Goal: Transaction & Acquisition: Purchase product/service

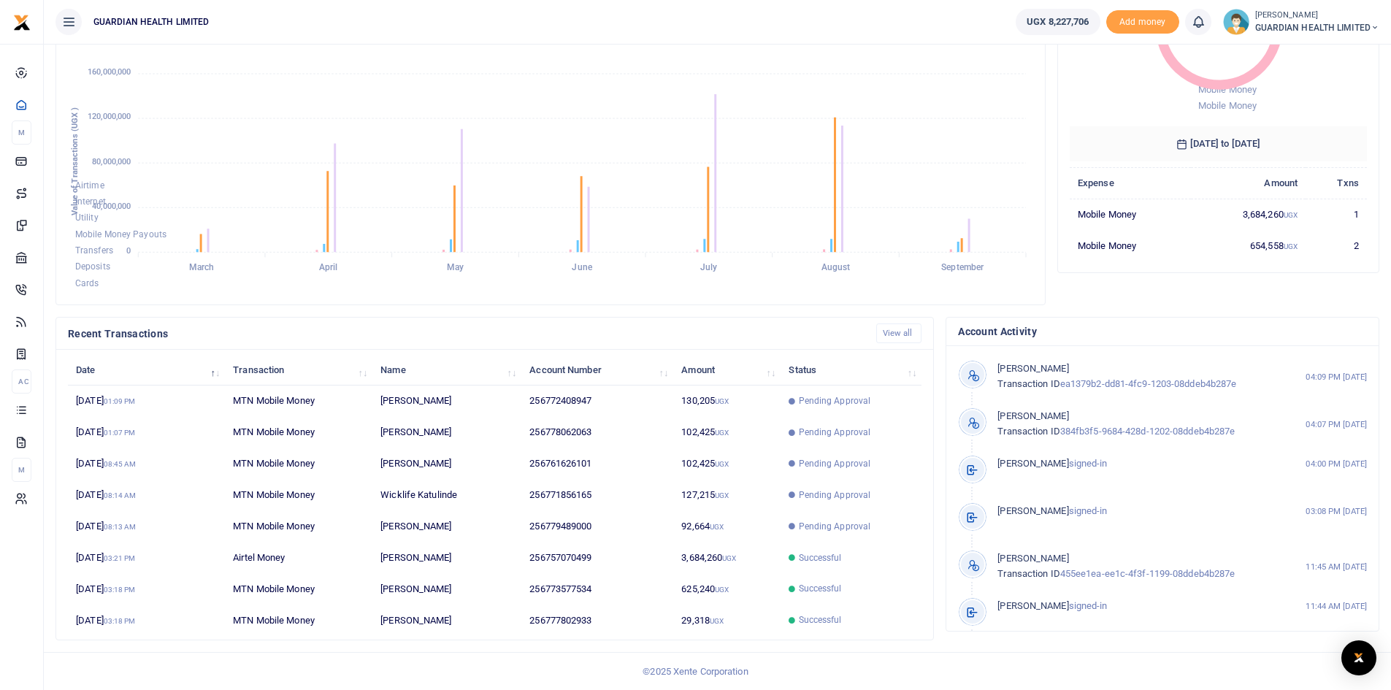
scroll to position [194, 287]
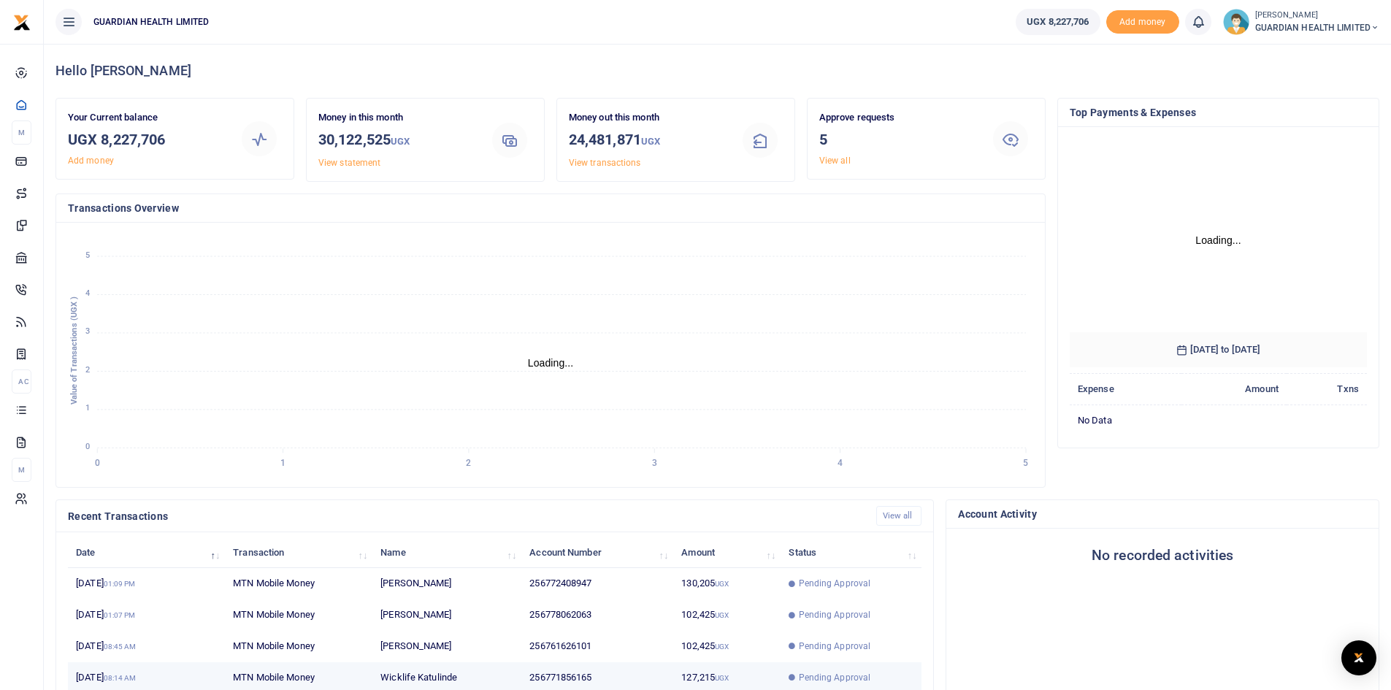
scroll to position [73, 0]
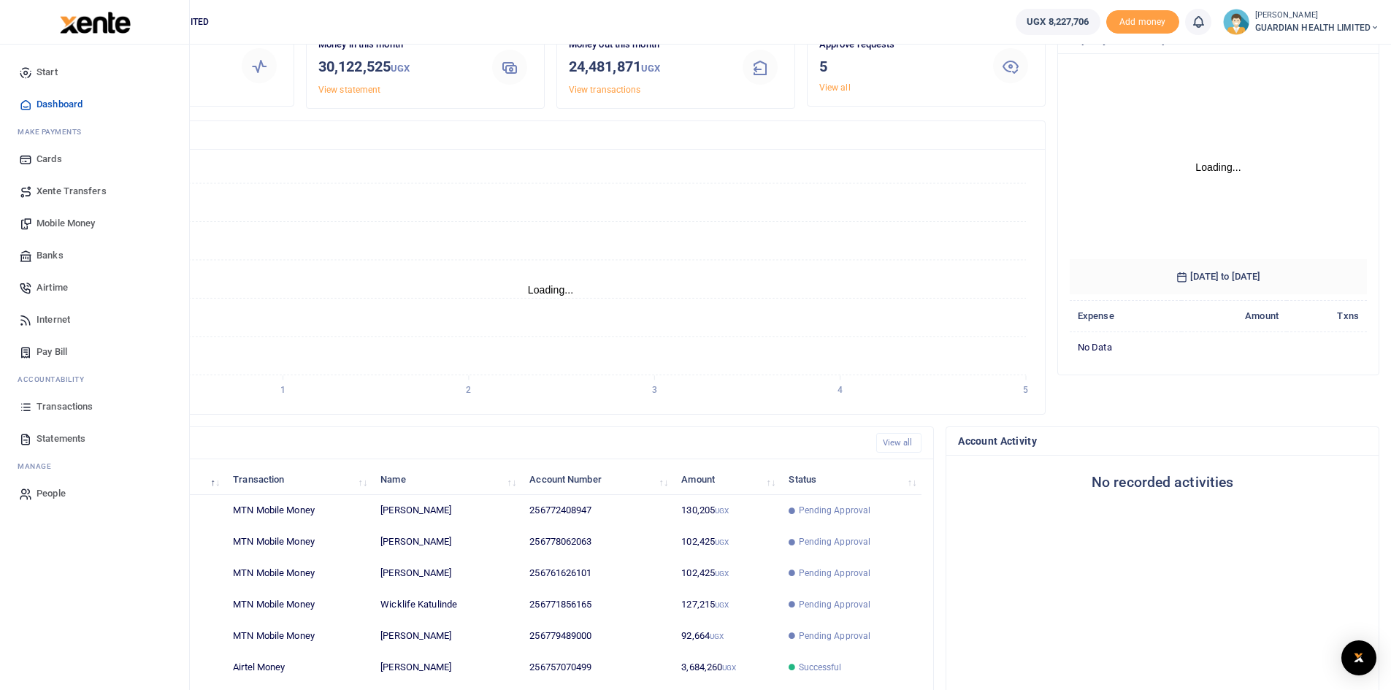
click at [64, 220] on span "Mobile Money" at bounding box center [66, 223] width 58 height 15
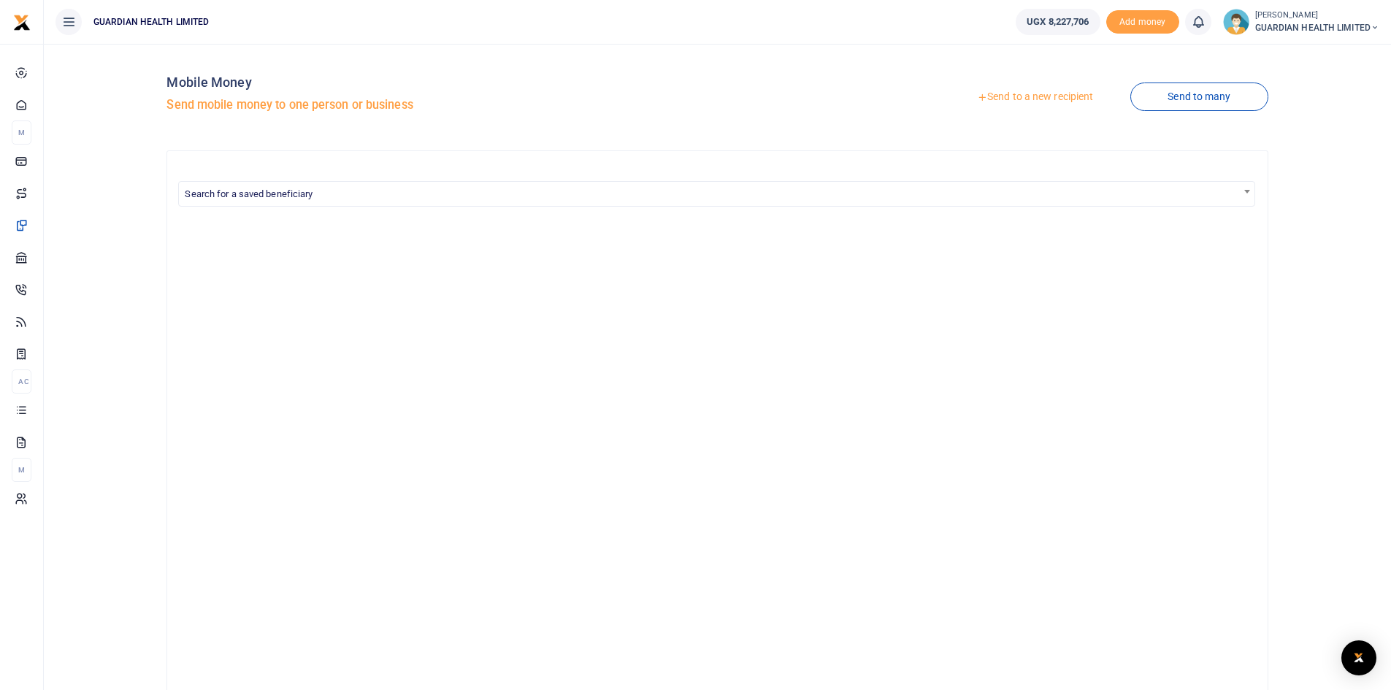
click at [1035, 101] on link "Send to a new recipient" at bounding box center [1035, 97] width 191 height 26
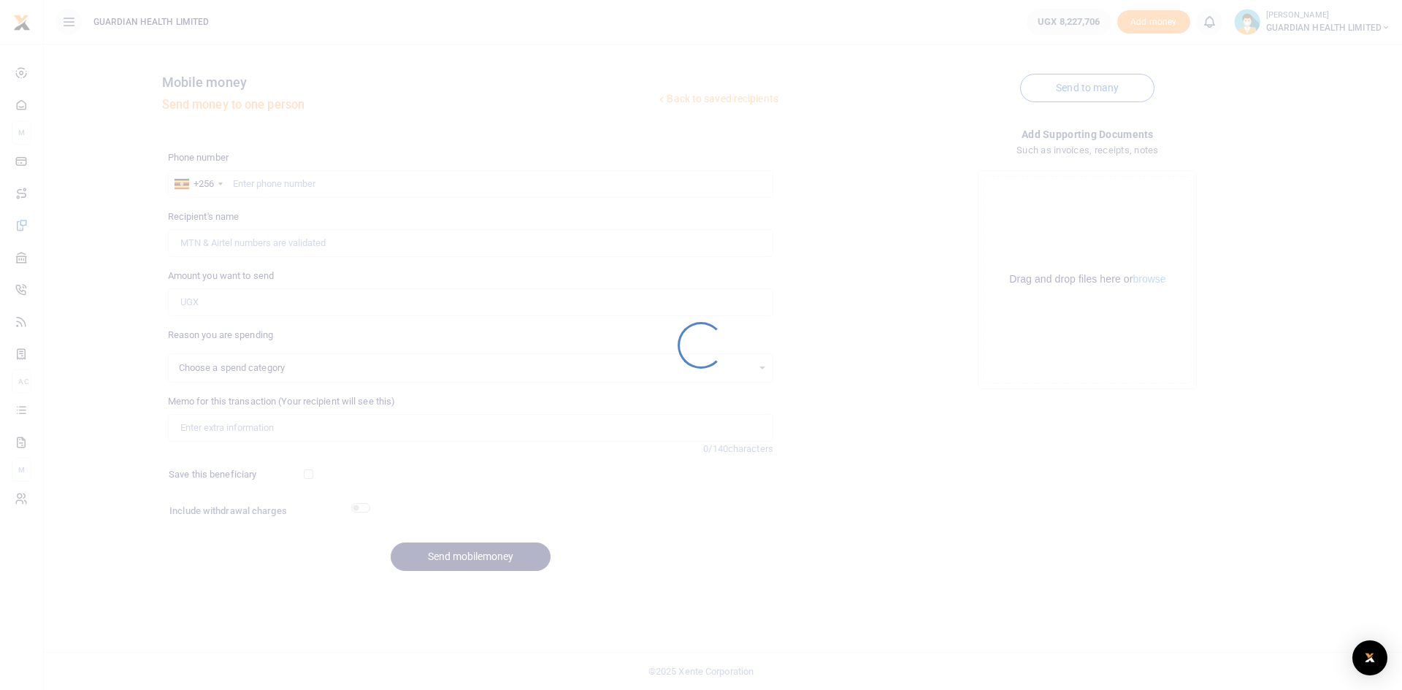
select select
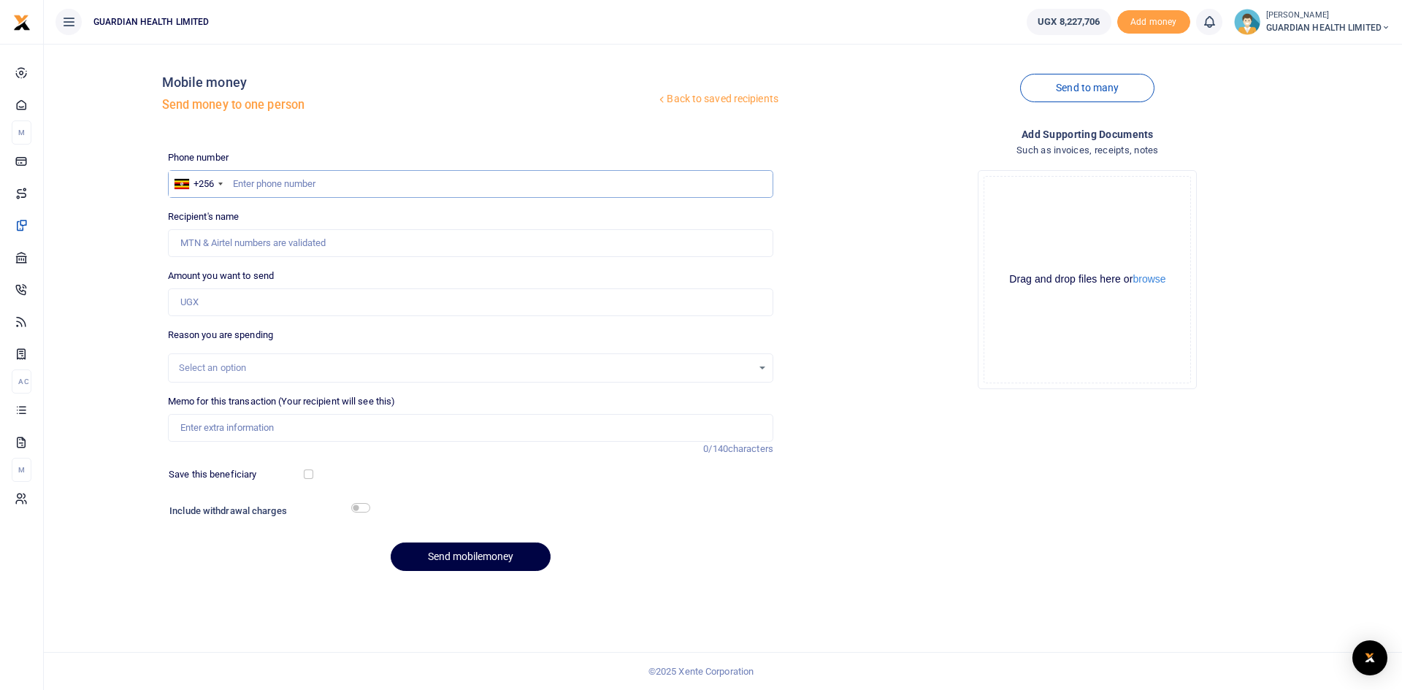
paste input "0771218403"
click at [239, 185] on input "0771218403" at bounding box center [470, 184] width 605 height 28
type input "771218403"
click at [240, 297] on input "Amount you want to send" at bounding box center [470, 302] width 605 height 28
type input "Asiimwe Angella"
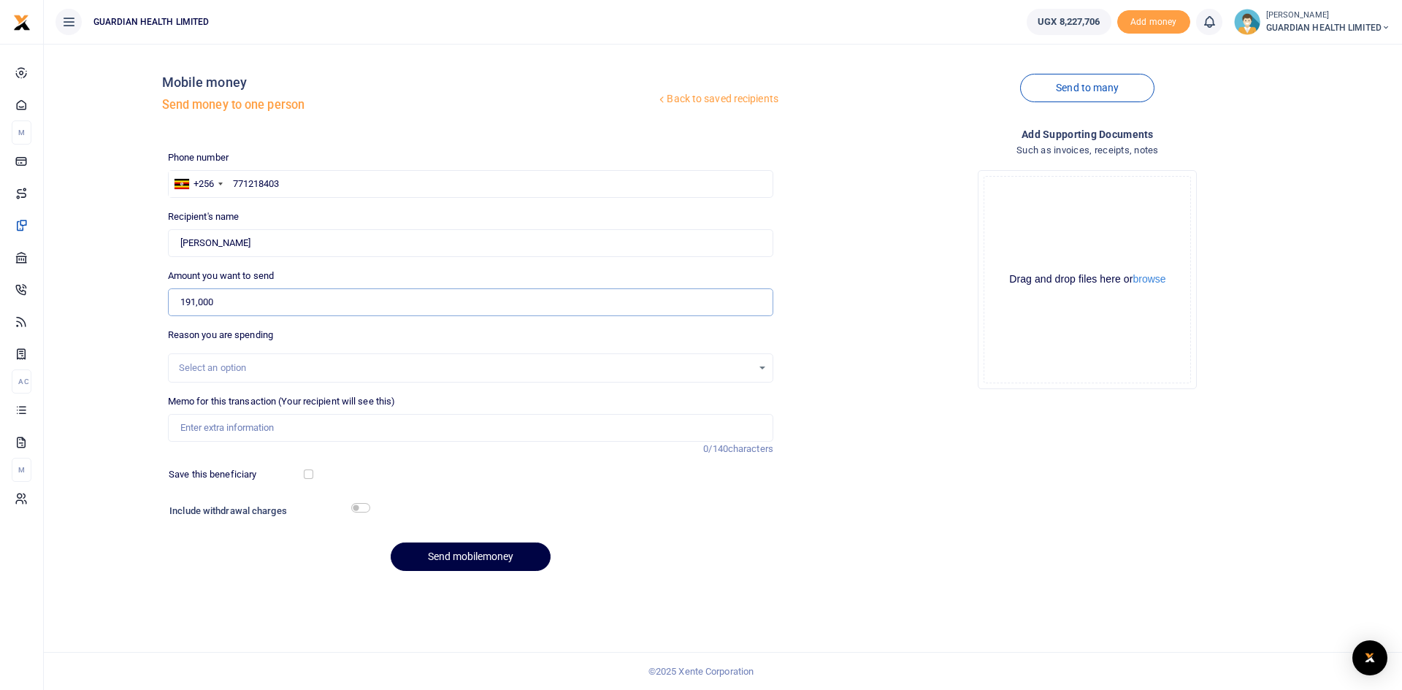
type input "191,000"
click at [218, 431] on input "Memo for this transaction (Your recipient will see this)" at bounding box center [470, 428] width 605 height 28
type input "Wandegeya Petty cash"
click at [313, 477] on div at bounding box center [362, 474] width 99 height 15
click at [308, 473] on input "checkbox" at bounding box center [308, 474] width 9 height 9
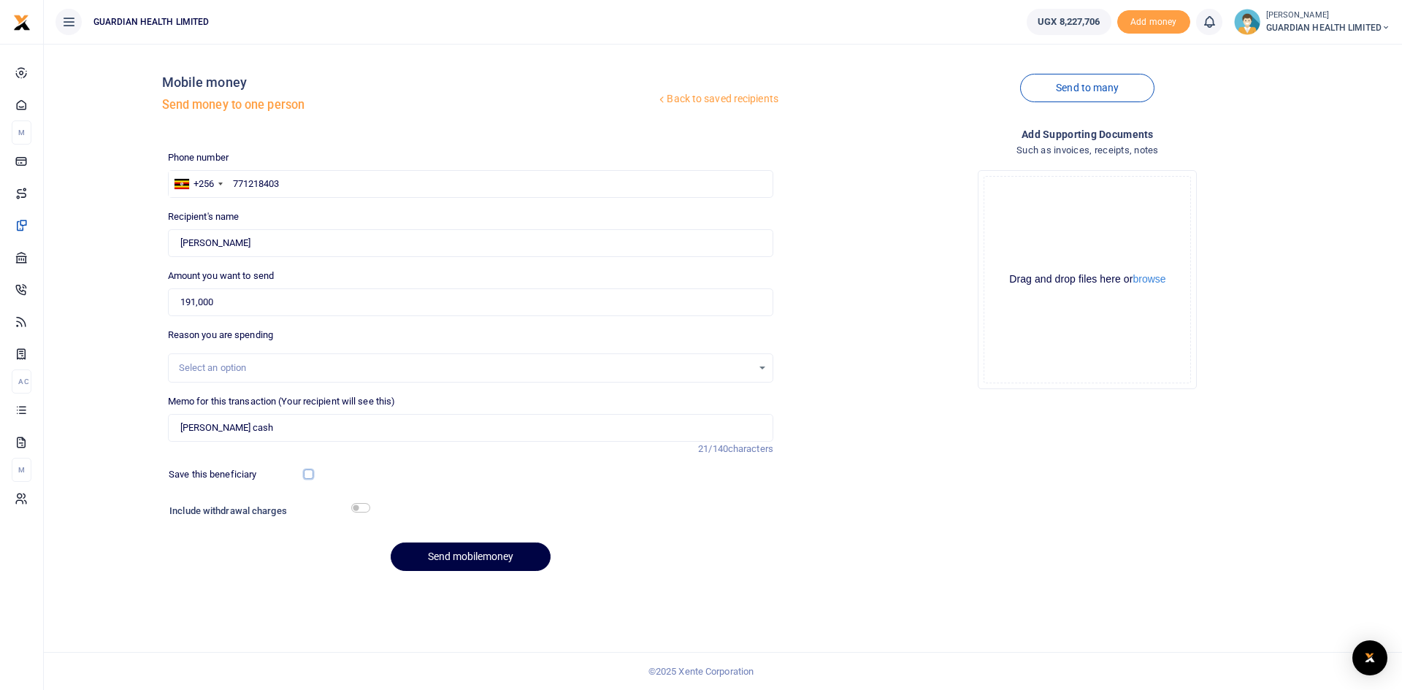
checkbox input "true"
click at [360, 508] on input "checkbox" at bounding box center [360, 507] width 19 height 9
checkbox input "true"
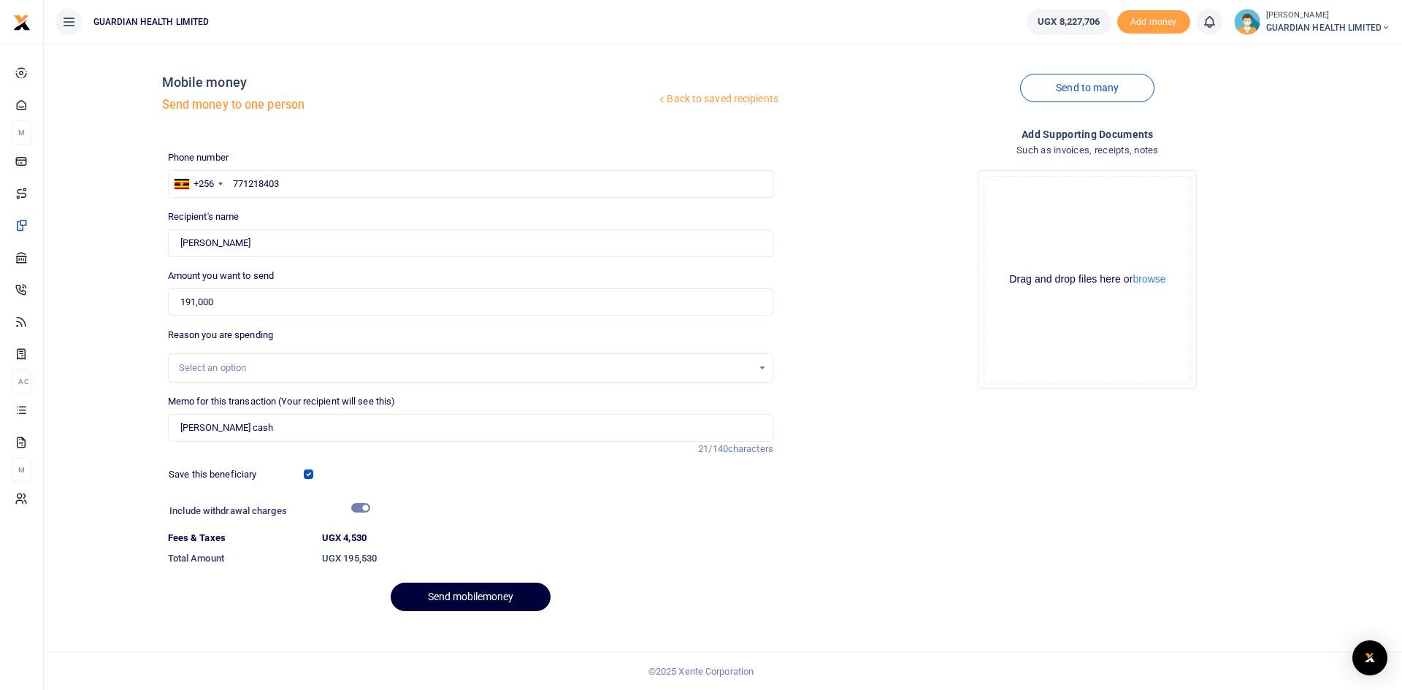
click at [442, 595] on button "Send mobilemoney" at bounding box center [471, 597] width 160 height 28
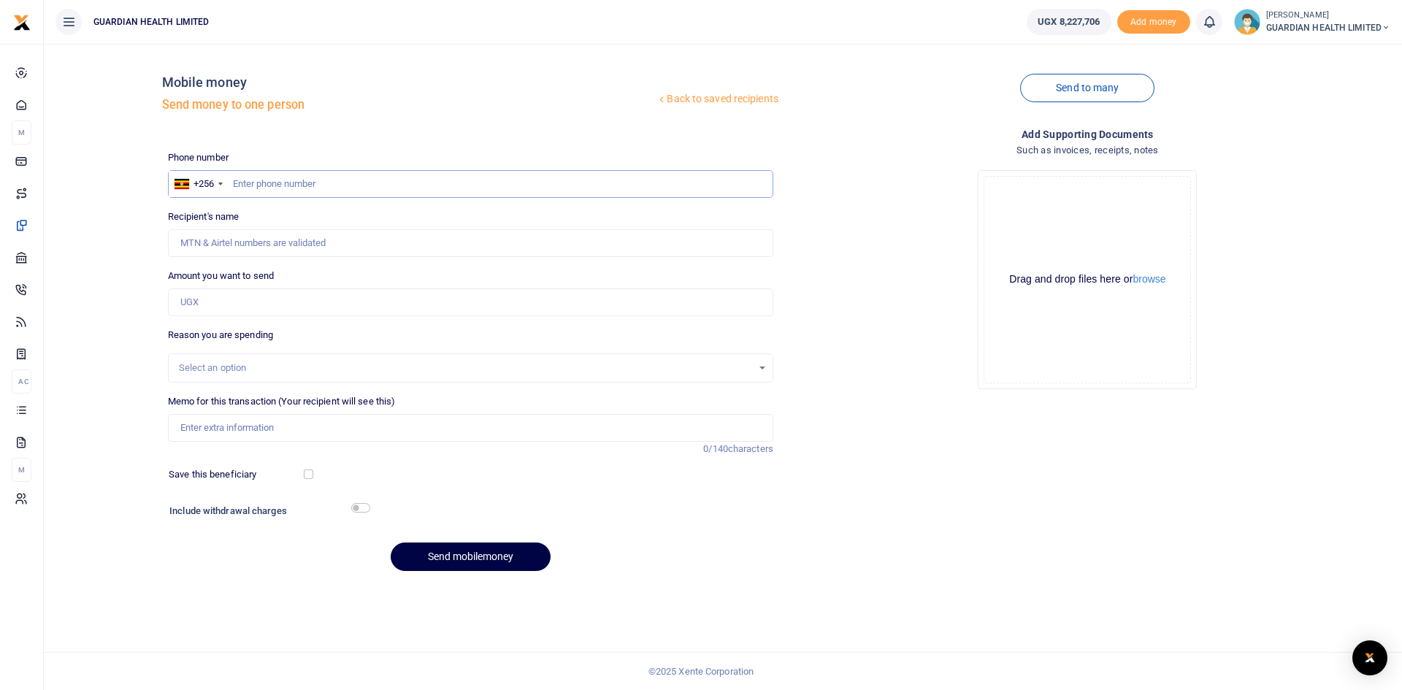
paste input "0756493817"
click at [236, 182] on input "0756493817" at bounding box center [470, 184] width 605 height 28
type input "756493817"
drag, startPoint x: 211, startPoint y: 300, endPoint x: 269, endPoint y: 295, distance: 57.9
click at [211, 300] on input "Amount you want to send" at bounding box center [470, 302] width 605 height 28
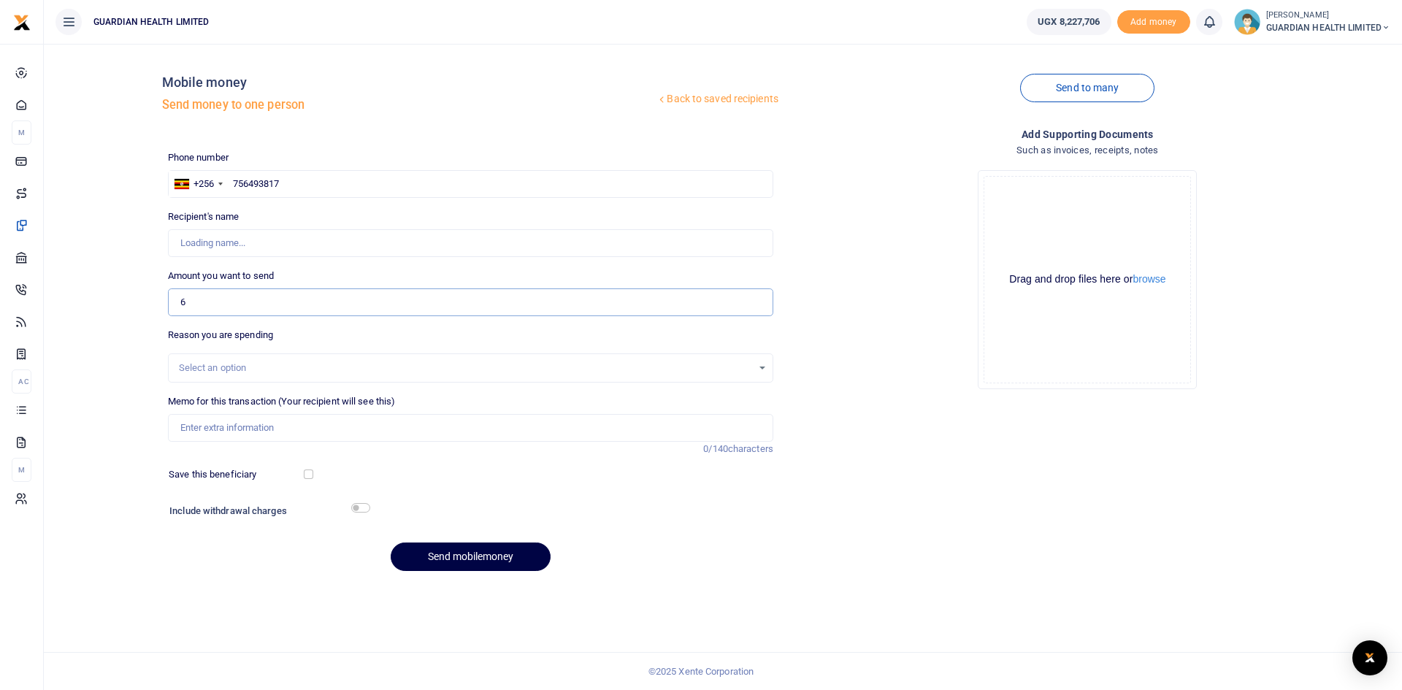
type input "67"
type input "Shorah Nampiima"
type input "67,000"
click at [306, 432] on input "Memo for this transaction (Your recipient will see this)" at bounding box center [470, 428] width 605 height 28
type input "Naalya 2 Petty cash"
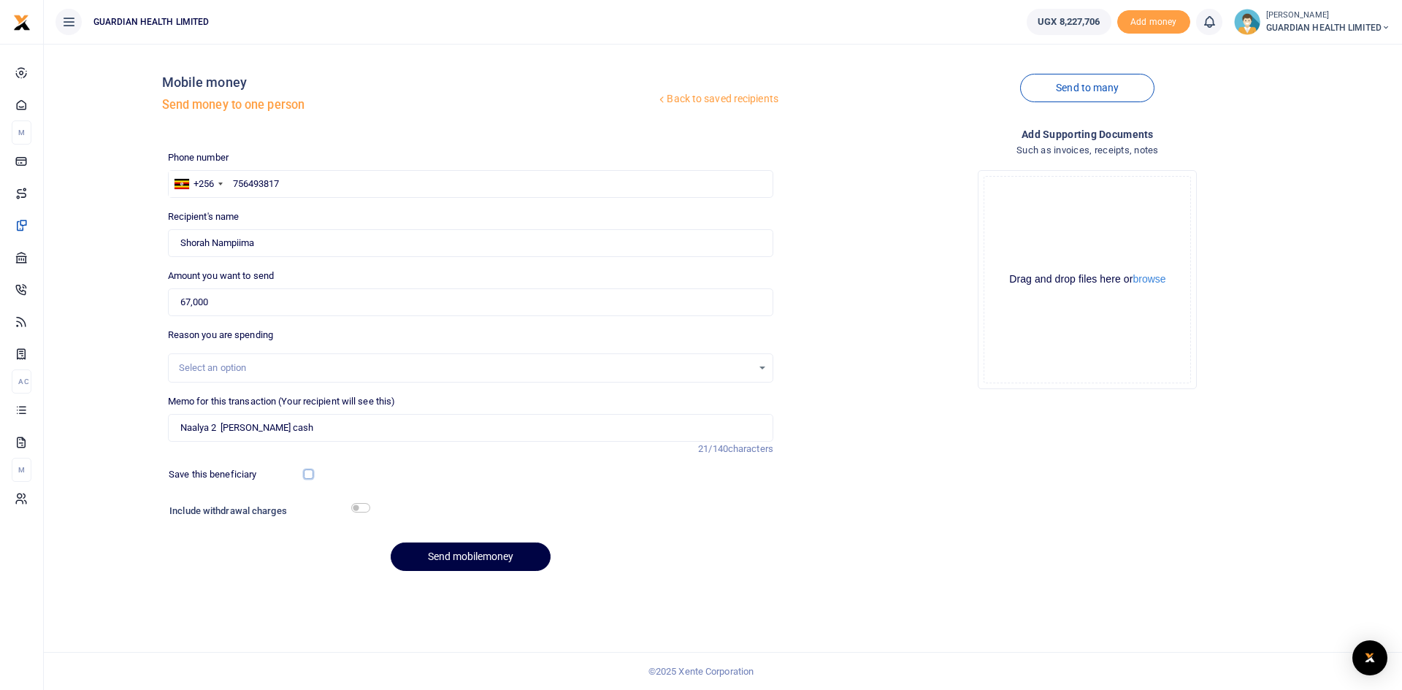
click at [307, 476] on input "checkbox" at bounding box center [308, 474] width 9 height 9
checkbox input "true"
click at [359, 510] on input "checkbox" at bounding box center [360, 507] width 19 height 9
checkbox input "true"
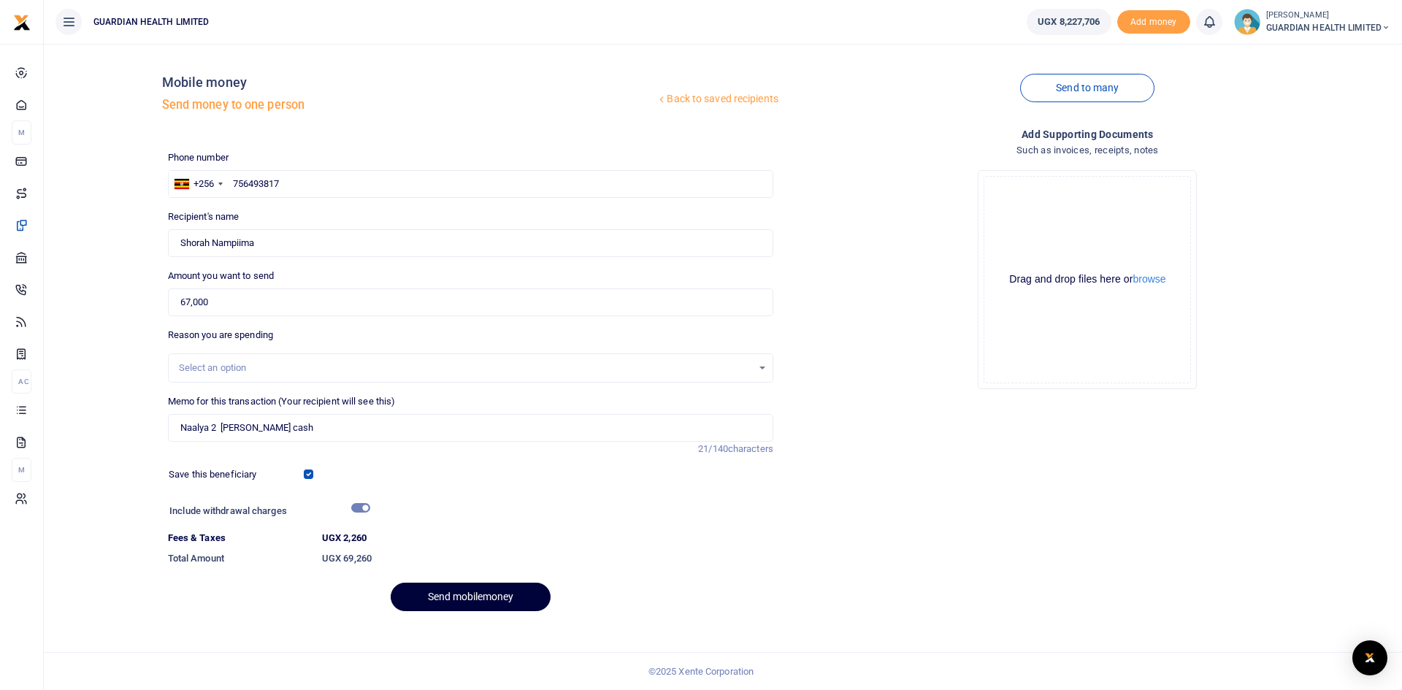
click at [439, 595] on button "Send mobilemoney" at bounding box center [471, 597] width 160 height 28
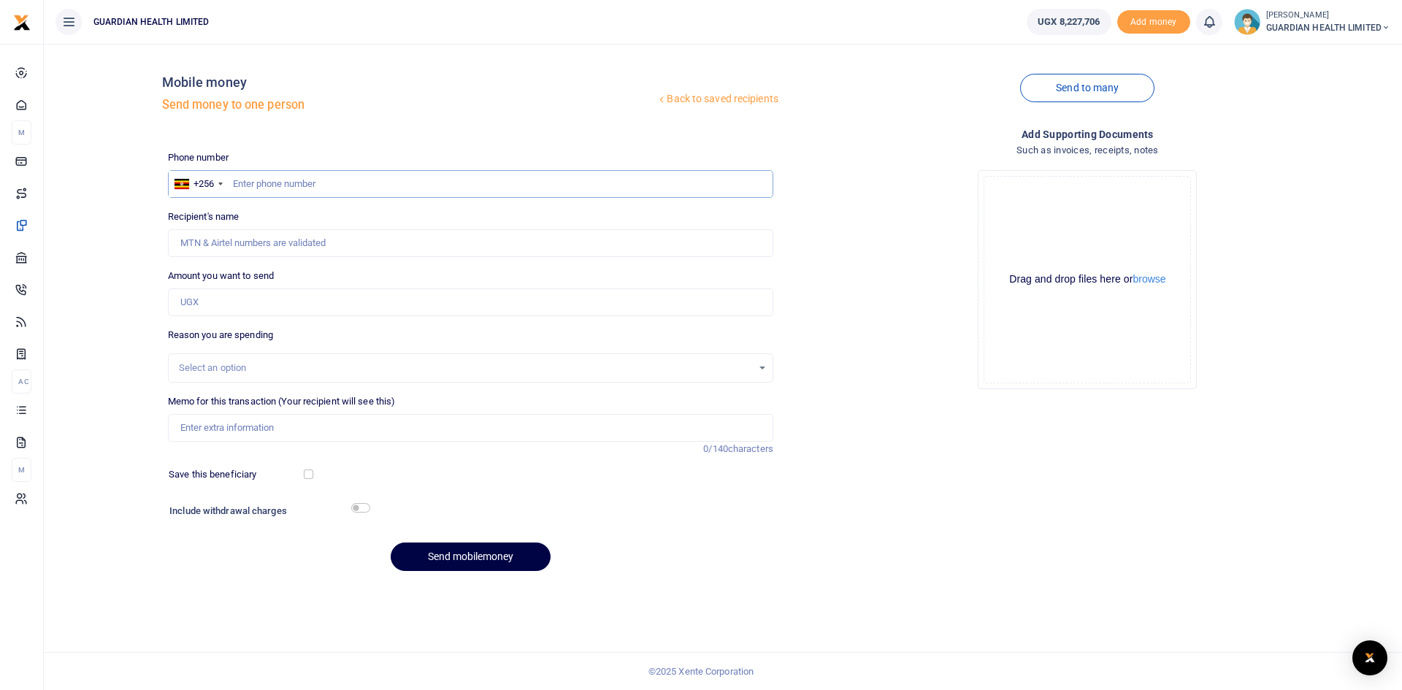
paste input "0707531052"
click at [237, 183] on input "0707531052" at bounding box center [470, 184] width 605 height 28
type input "707531052"
click at [213, 303] on input "Amount you want to send" at bounding box center [470, 302] width 605 height 28
type input "Veronica Amusugut"
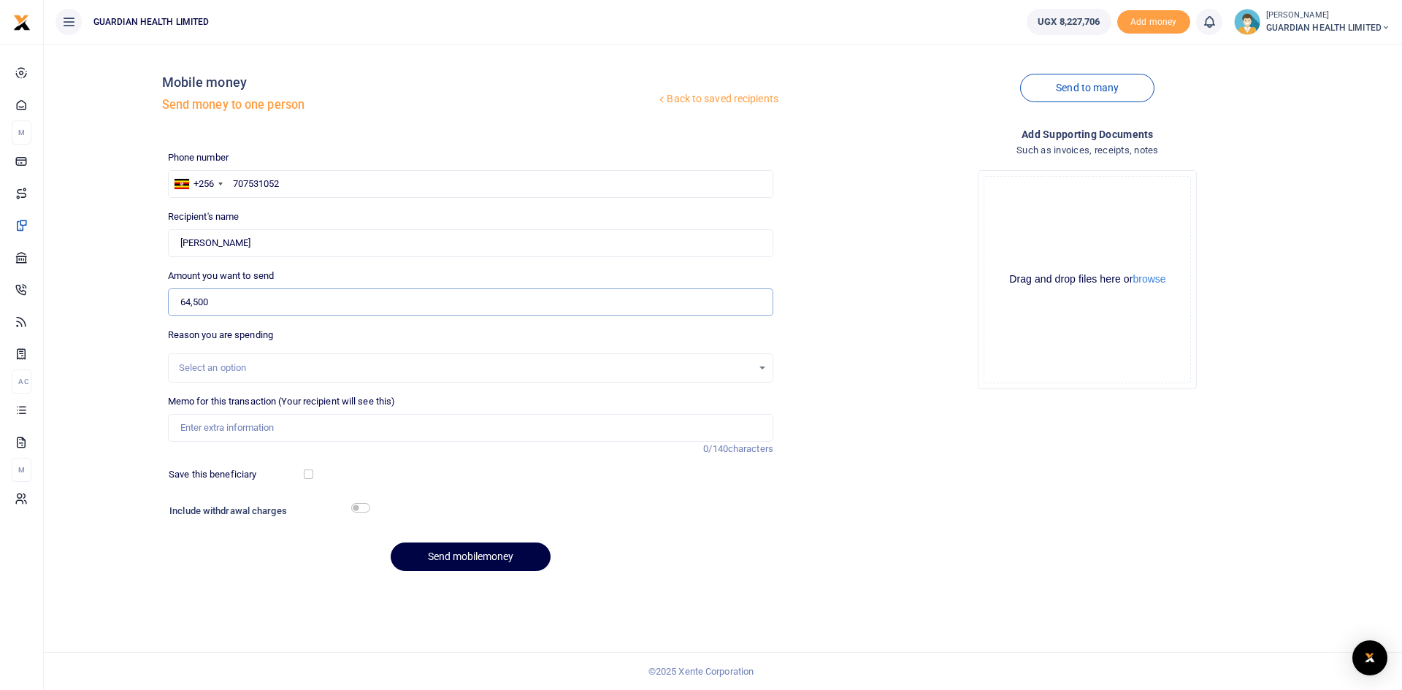
type input "64,500"
click at [204, 431] on input "Memo for this transaction (Your recipient will see this)" at bounding box center [470, 428] width 605 height 28
type input "Mukono petty cash"
click at [308, 470] on input "checkbox" at bounding box center [308, 474] width 9 height 9
checkbox input "true"
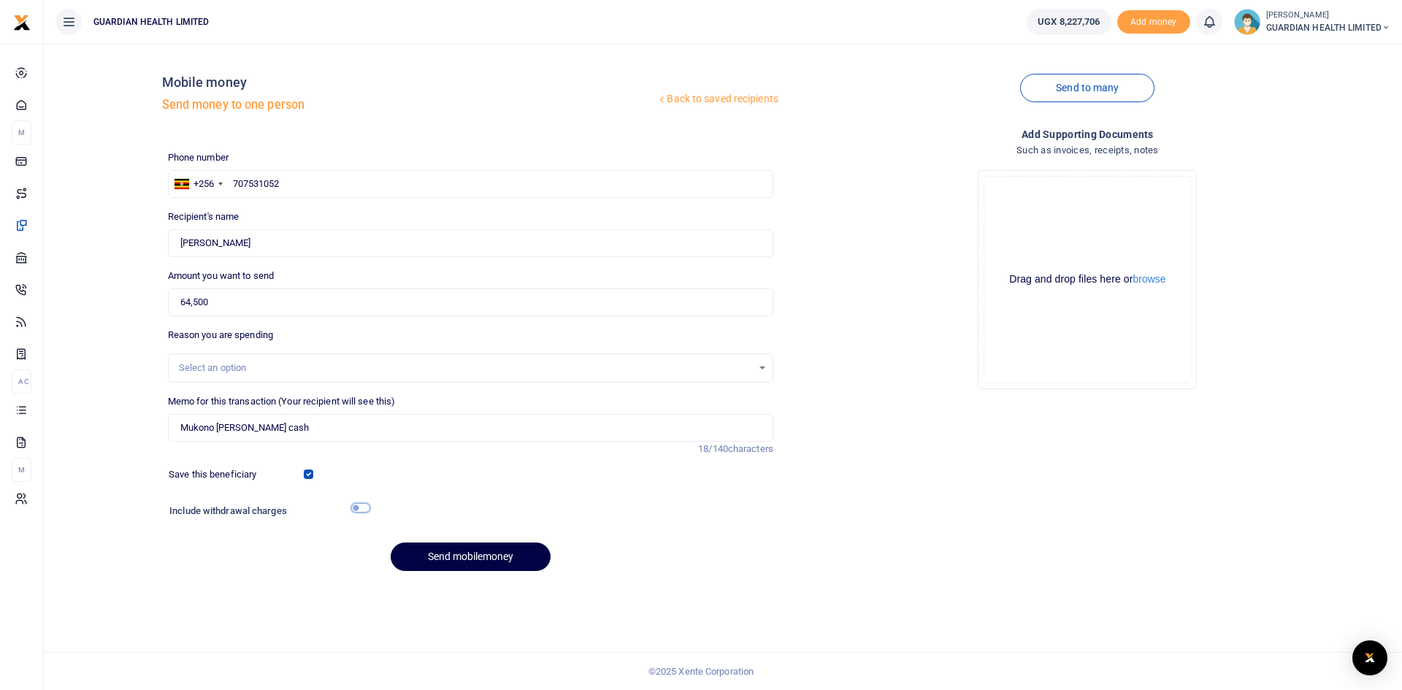
click at [357, 508] on input "checkbox" at bounding box center [360, 507] width 19 height 9
checkbox input "true"
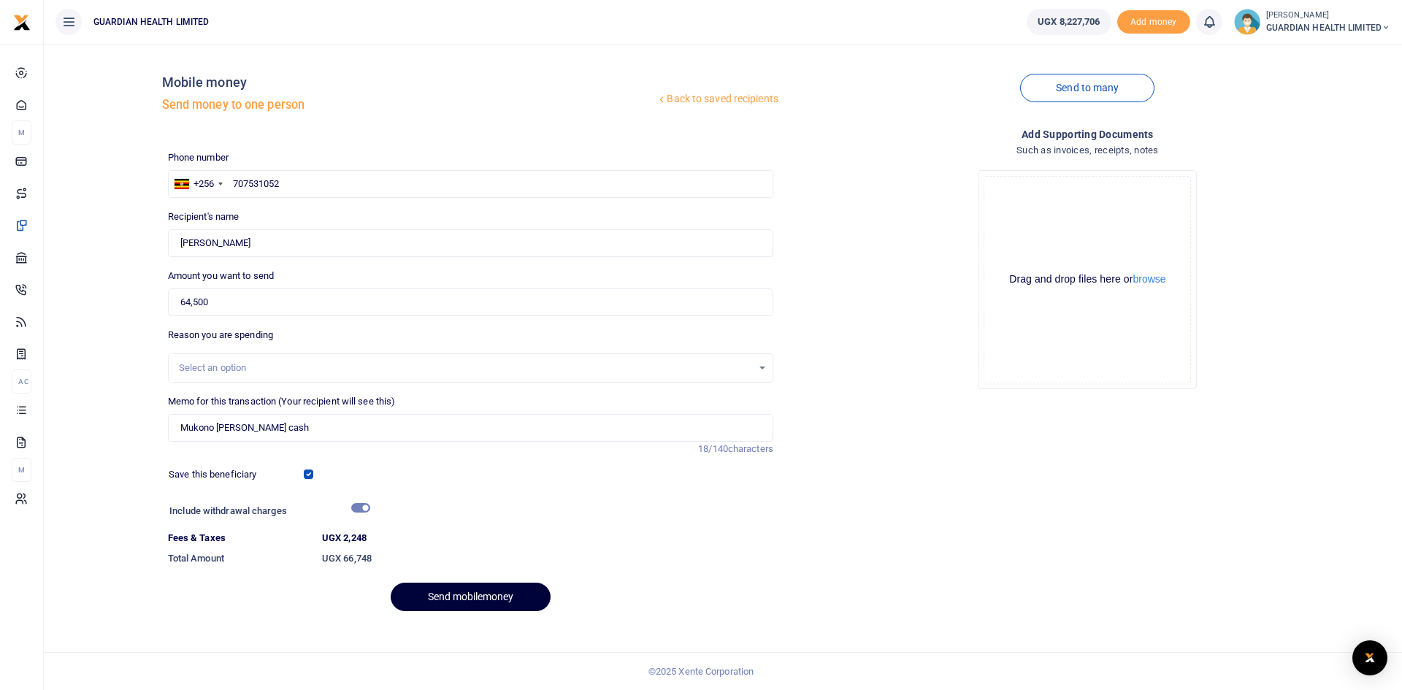
click at [438, 590] on button "Send mobilemoney" at bounding box center [471, 597] width 160 height 28
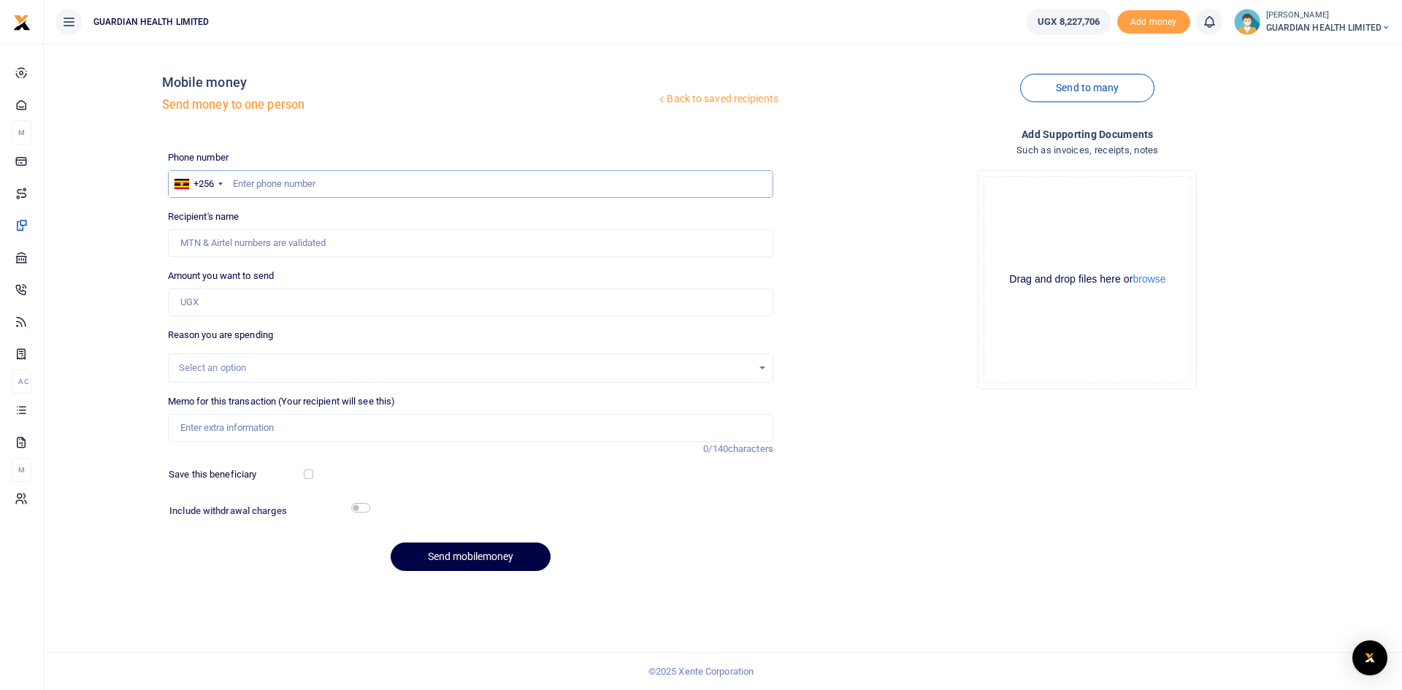
paste input "0757973749"
click at [237, 181] on input "0757973749" at bounding box center [470, 184] width 605 height 28
type input "757973749"
click at [261, 303] on input "Amount you want to send" at bounding box center [470, 302] width 605 height 28
type input "95,500"
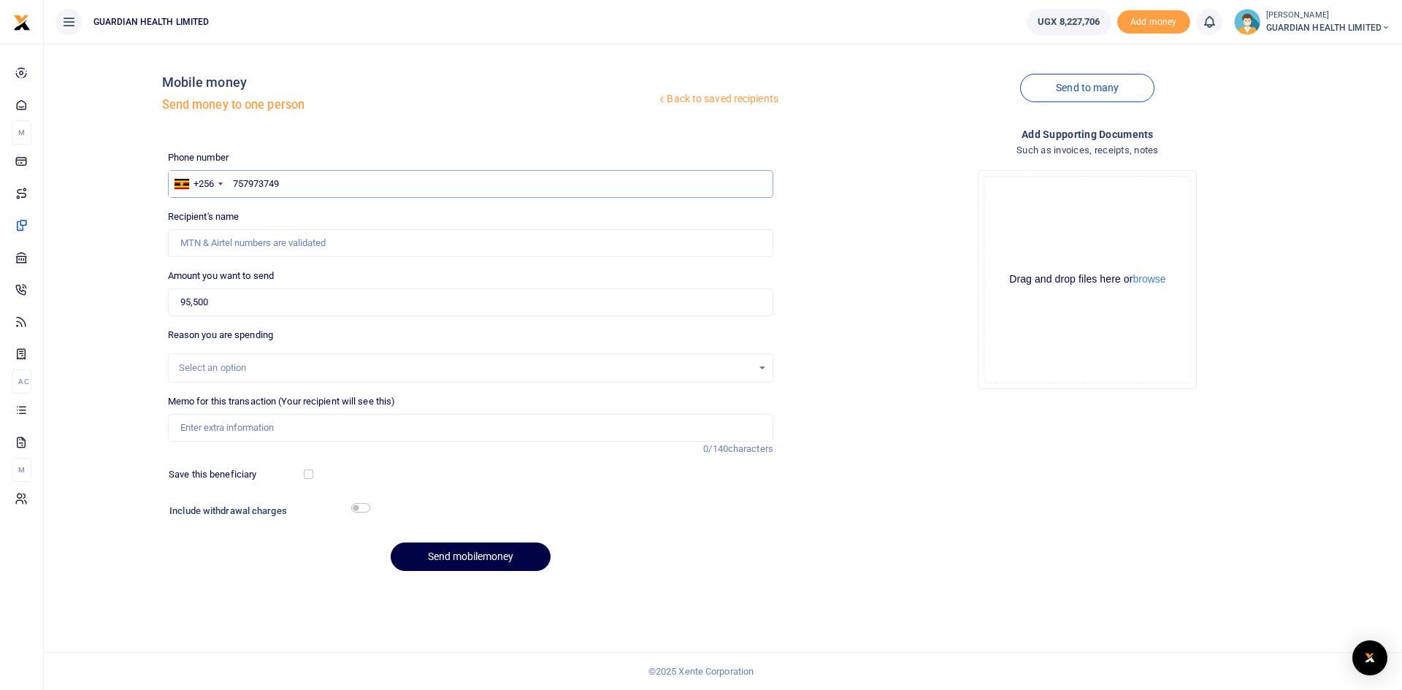
click at [231, 183] on input "757973749" at bounding box center [470, 184] width 605 height 28
click at [235, 424] on input "Memo for this transaction (Your recipient will see this)" at bounding box center [470, 428] width 605 height 28
type input "Mbarara 1 Petty cash"
click at [310, 476] on input "checkbox" at bounding box center [308, 474] width 9 height 9
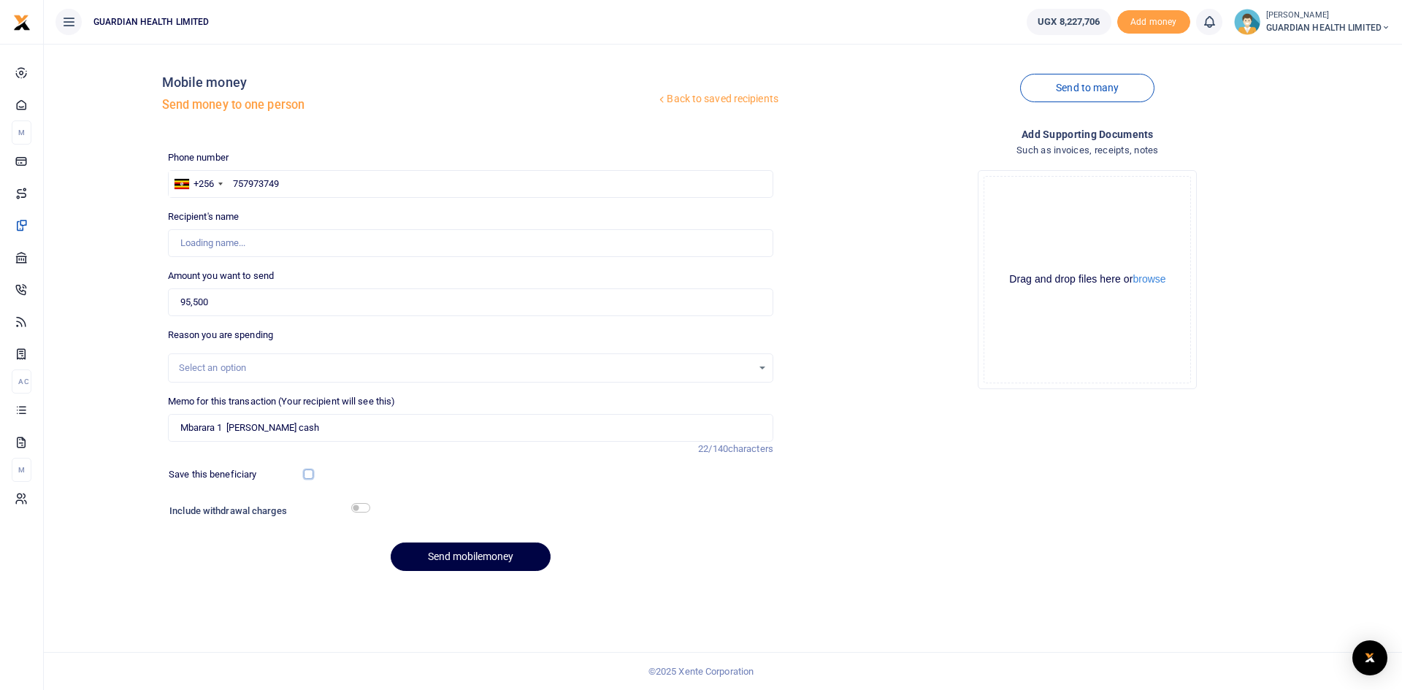
checkbox input "true"
click at [361, 506] on input "checkbox" at bounding box center [360, 507] width 19 height 9
checkbox input "true"
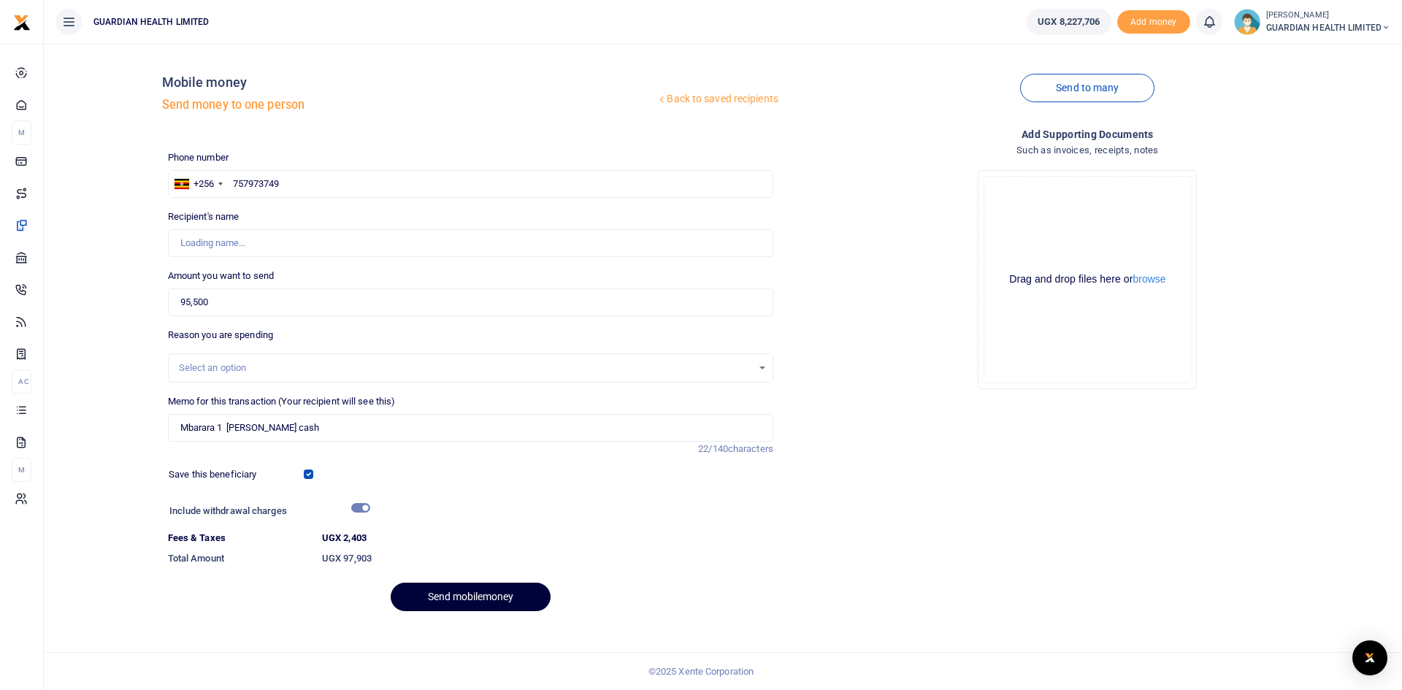
click at [443, 593] on button "Send mobilemoney" at bounding box center [471, 597] width 160 height 28
drag, startPoint x: 319, startPoint y: 184, endPoint x: 307, endPoint y: 184, distance: 12.4
click at [319, 184] on input "757973749" at bounding box center [470, 184] width 605 height 28
click at [232, 178] on input "757973749" at bounding box center [470, 184] width 605 height 28
type input "Vasta Ampumuza"
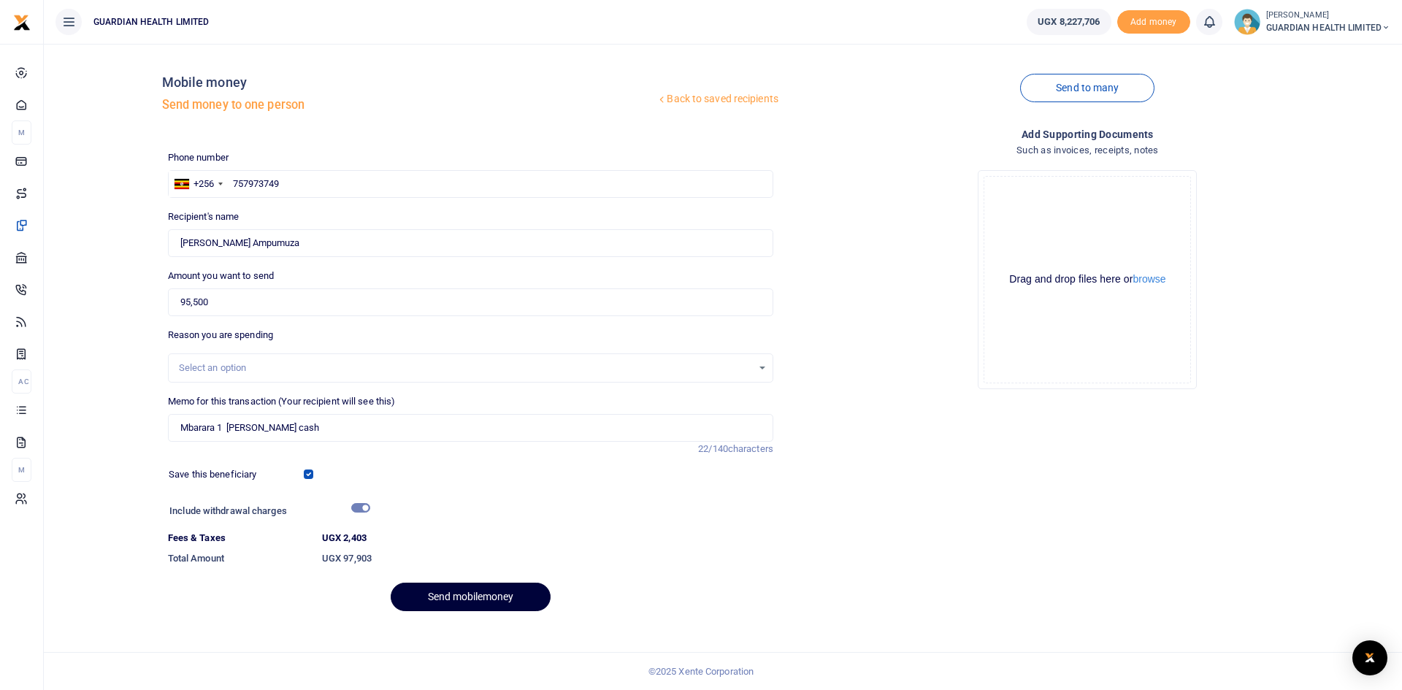
click at [466, 594] on button "Send mobilemoney" at bounding box center [471, 597] width 160 height 28
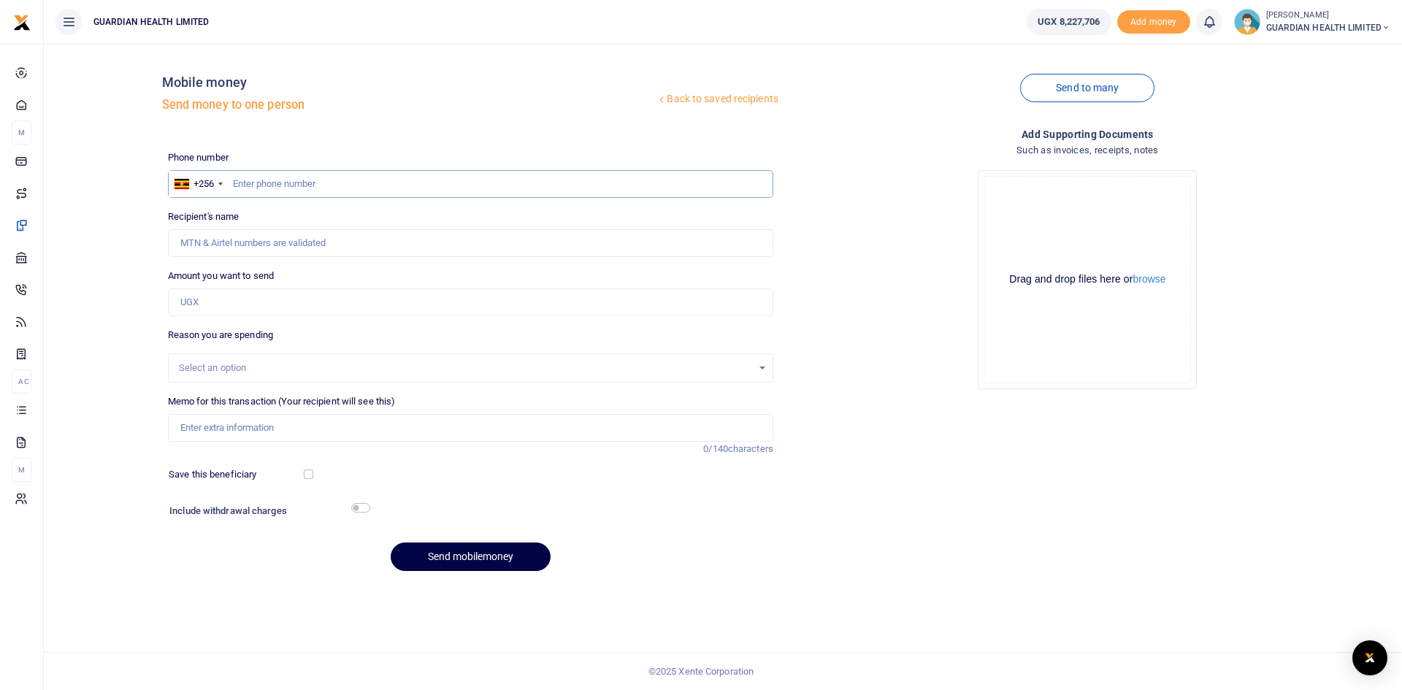
paste input "0755223215"
click at [239, 187] on input "0755223215" at bounding box center [470, 184] width 605 height 28
type input "755223215"
click at [250, 299] on input "Amount you want to send" at bounding box center [470, 302] width 605 height 28
type input "[PERSON_NAME] Nsumba"
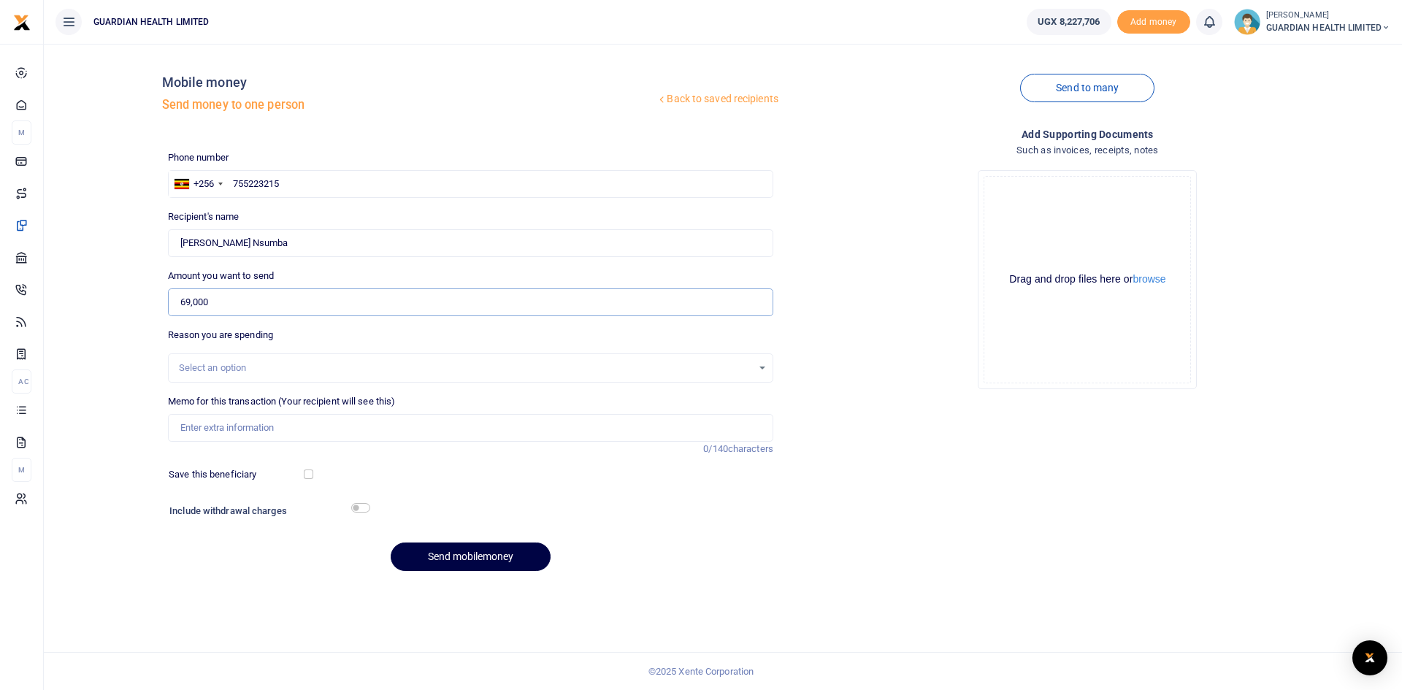
type input "69,000"
click at [224, 429] on input "Memo for this transaction (Your recipient will see this)" at bounding box center [470, 428] width 605 height 28
click at [215, 367] on div "Select an option" at bounding box center [465, 368] width 573 height 15
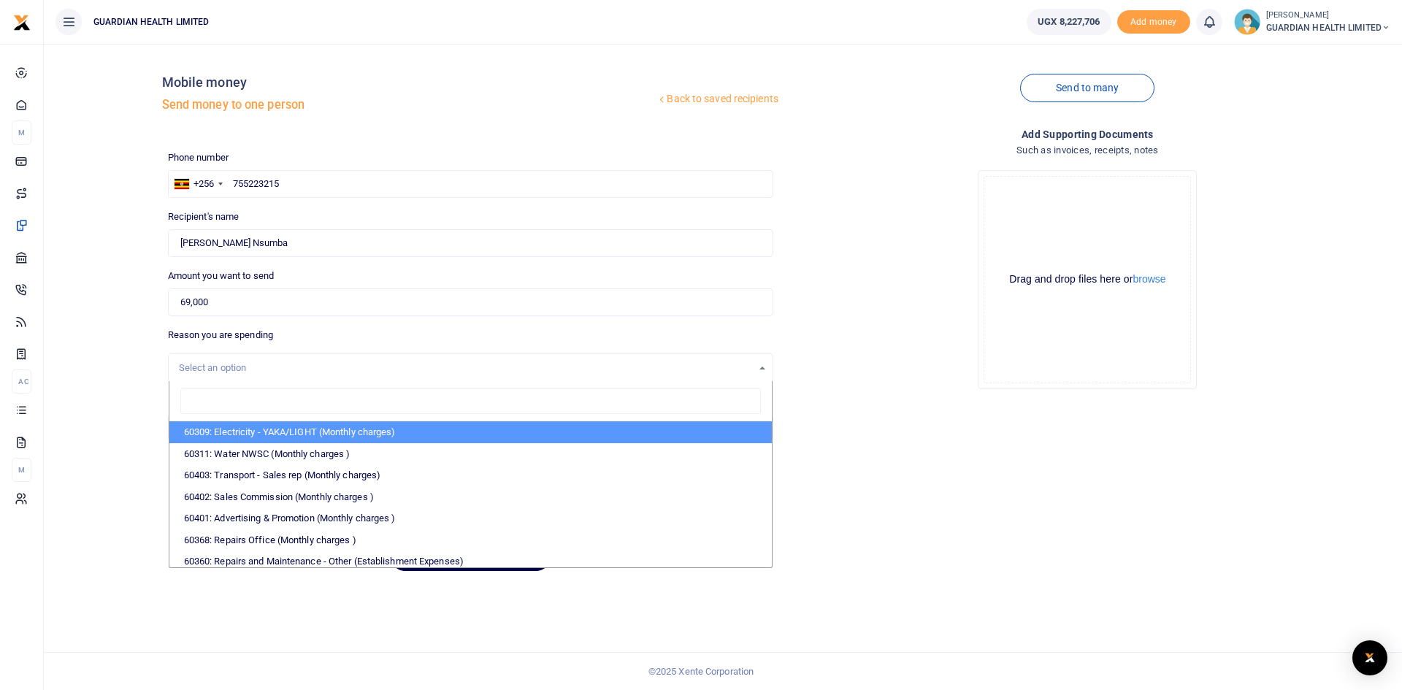
click at [215, 367] on div "Select an option" at bounding box center [465, 368] width 573 height 15
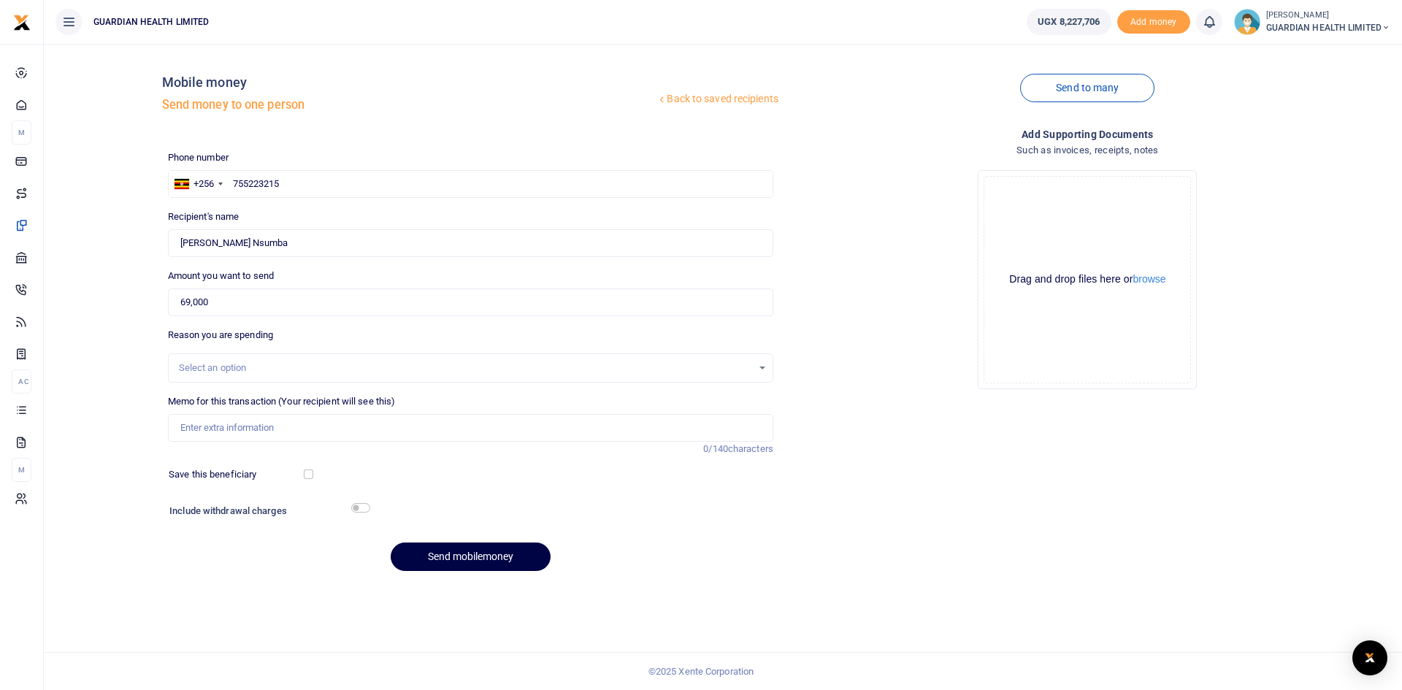
click at [218, 367] on div "Select an option" at bounding box center [465, 368] width 573 height 15
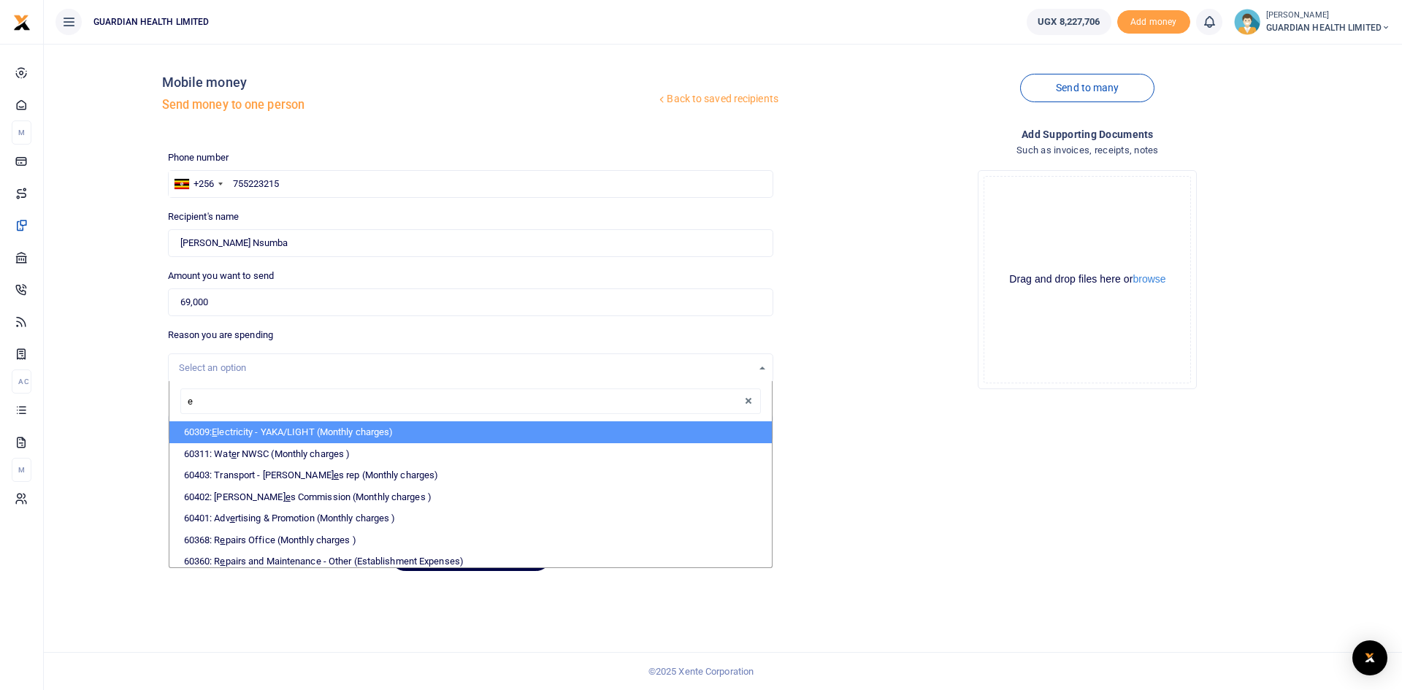
type input "el"
click at [237, 430] on li "60309: El ectricity - YAKA/LIGHT (Monthly charges)" at bounding box center [470, 432] width 602 height 22
select select "5374"
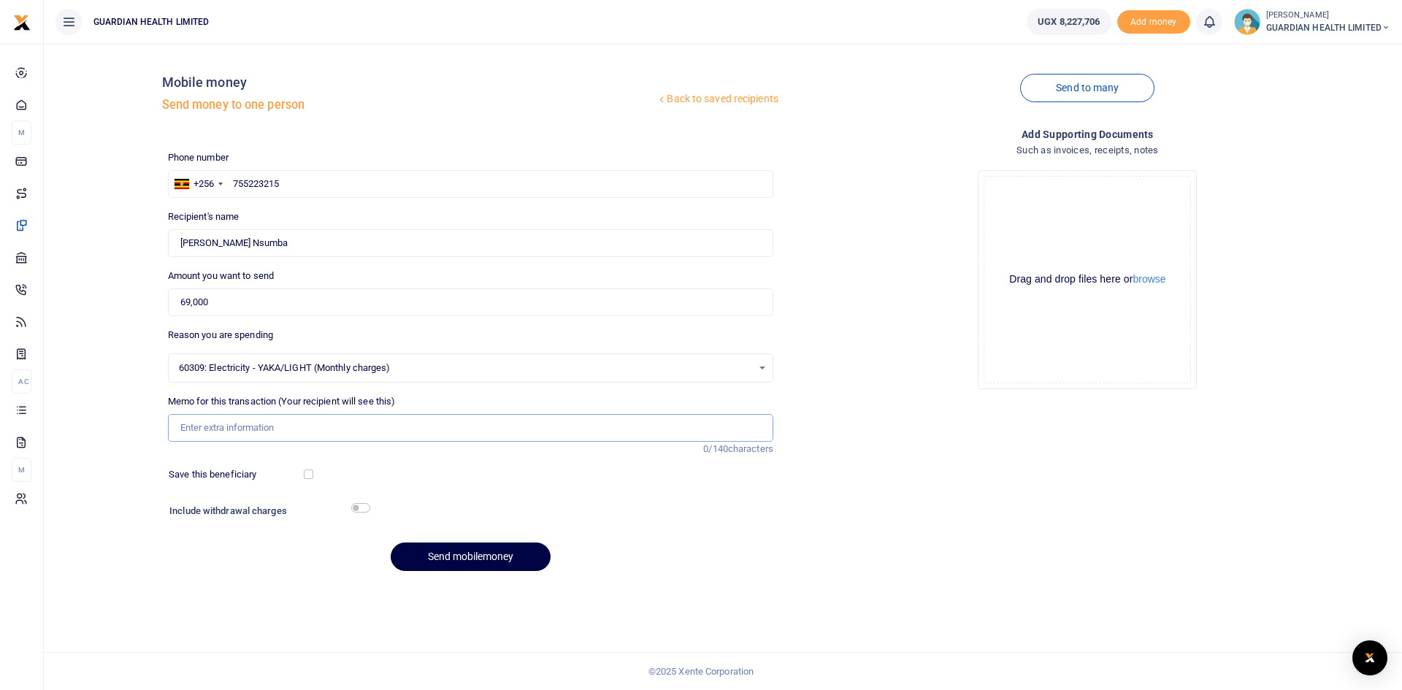
click at [218, 434] on input "Memo for this transaction (Your recipient will see this)" at bounding box center [470, 428] width 605 height 28
click at [302, 424] on input "Jinja 2 Generator fuel" at bounding box center [470, 428] width 605 height 28
type input "Jinja 2 Generator fuel for August"
click at [306, 475] on input "checkbox" at bounding box center [308, 474] width 9 height 9
checkbox input "true"
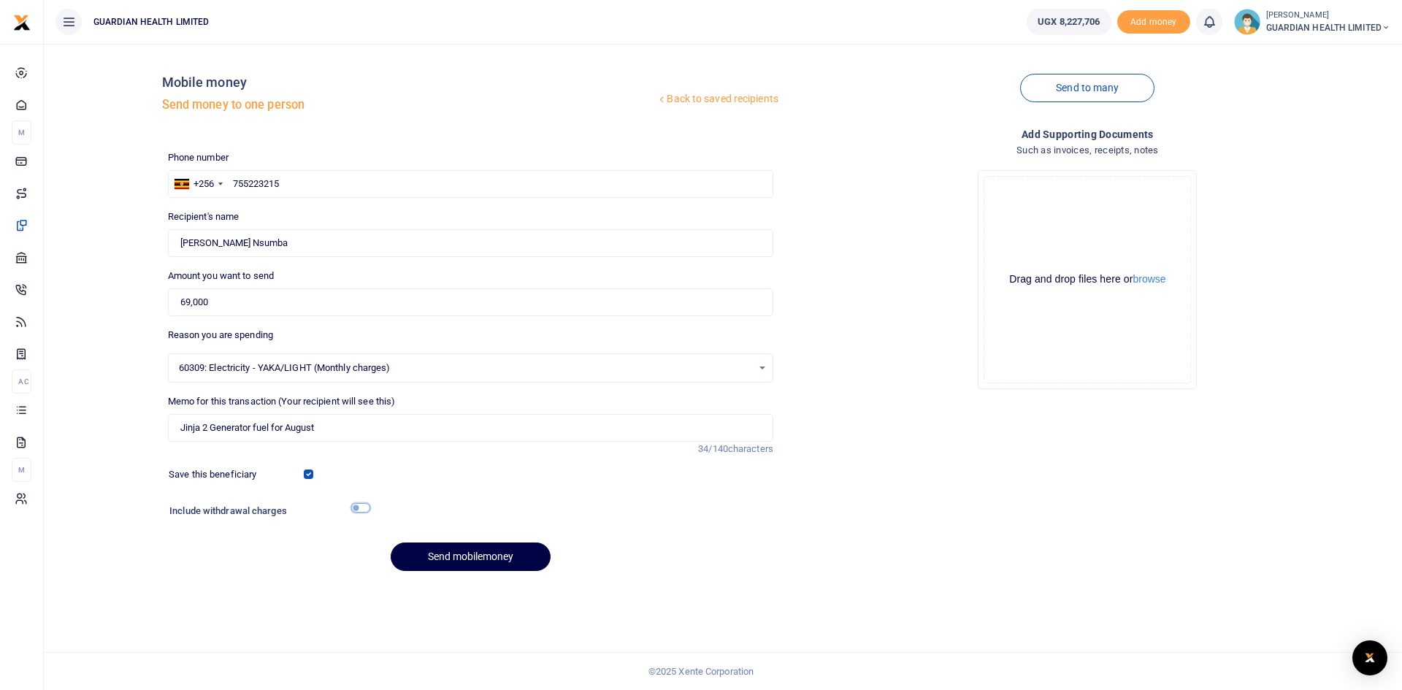
click at [359, 509] on input "checkbox" at bounding box center [360, 507] width 19 height 9
checkbox input "true"
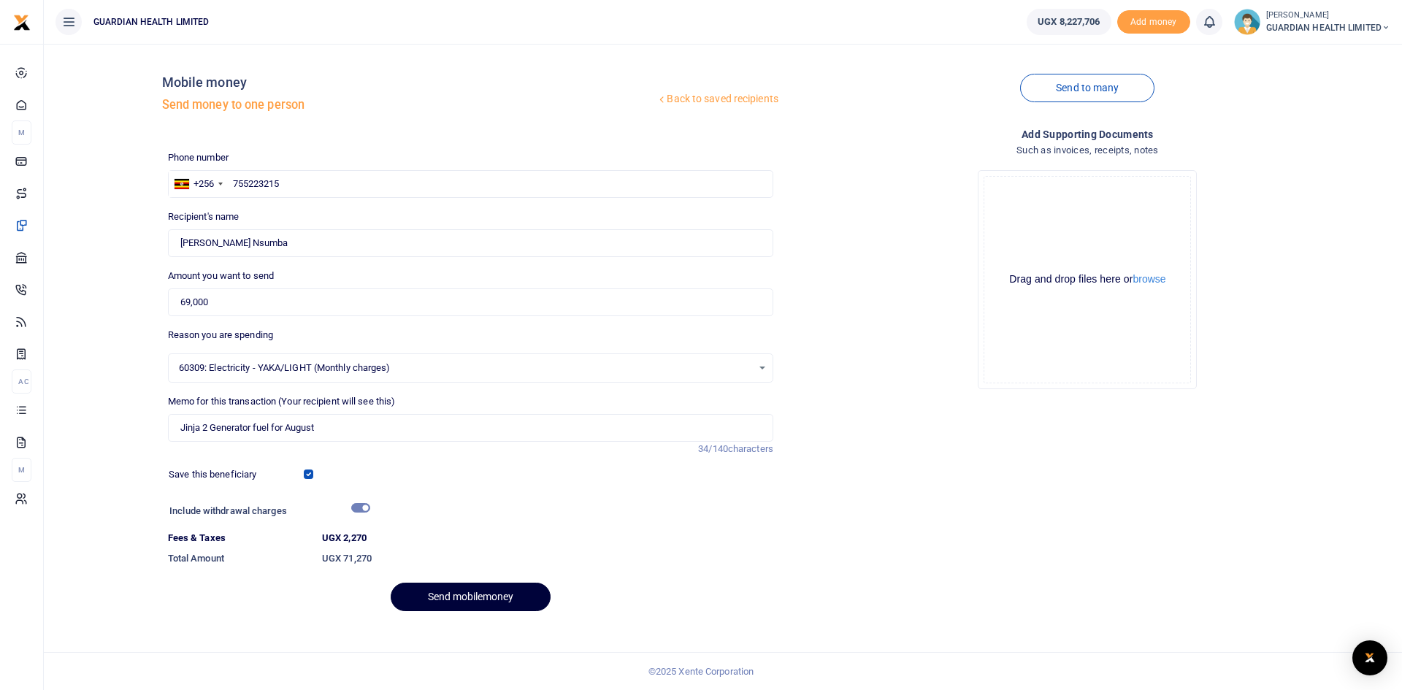
click at [465, 589] on button "Send mobilemoney" at bounding box center [471, 597] width 160 height 28
